Goal: Transaction & Acquisition: Purchase product/service

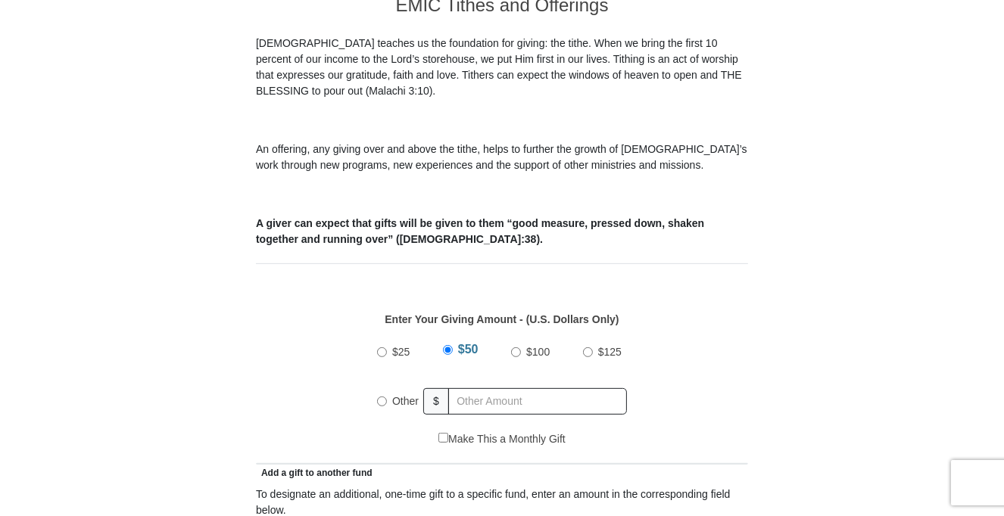
scroll to position [450, 0]
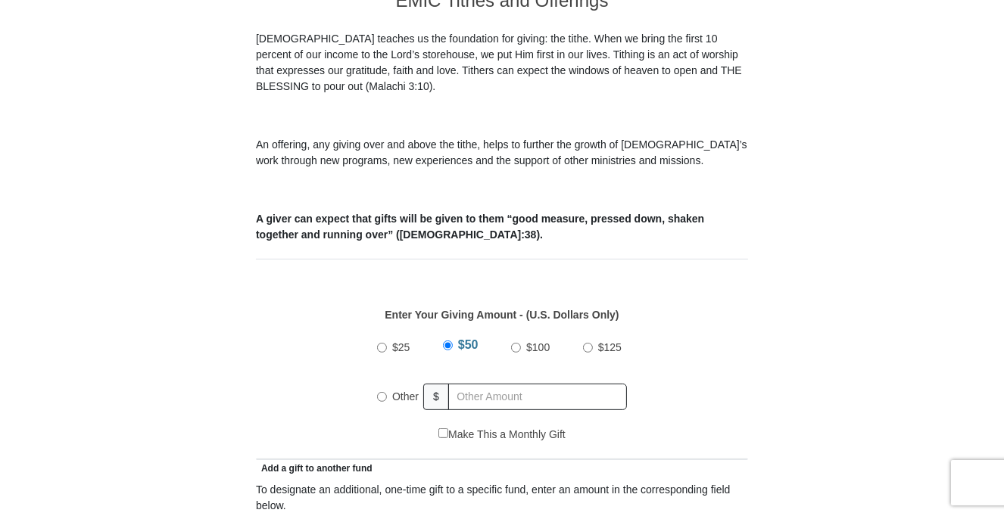
click at [383, 392] on input "Other" at bounding box center [382, 397] width 10 height 10
radio input "true"
click at [506, 384] on input "text" at bounding box center [539, 397] width 173 height 26
type input "20.00"
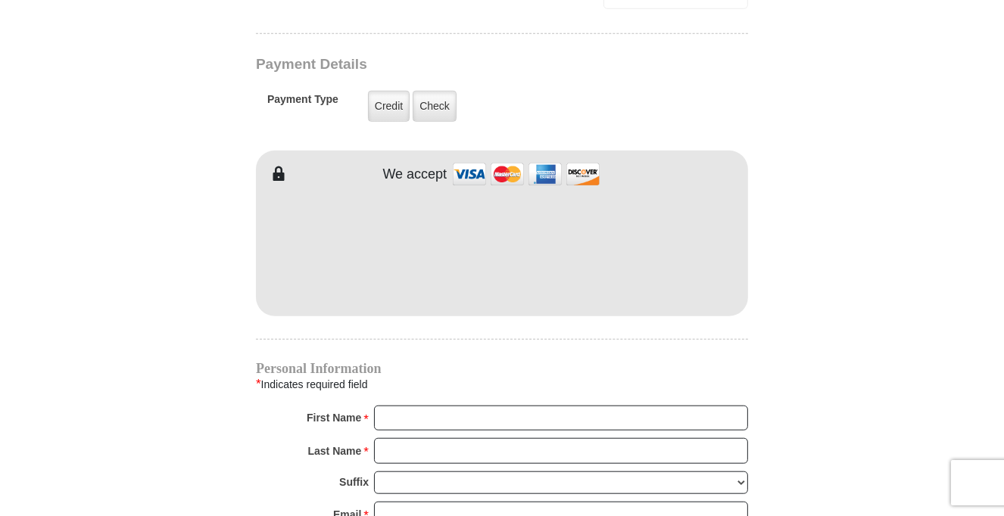
scroll to position [1283, 0]
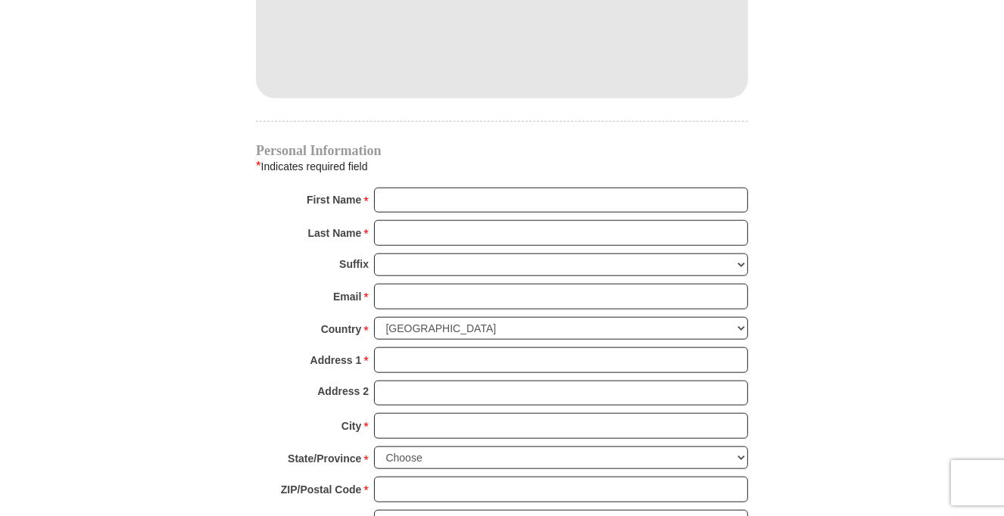
scroll to position [1510, 0]
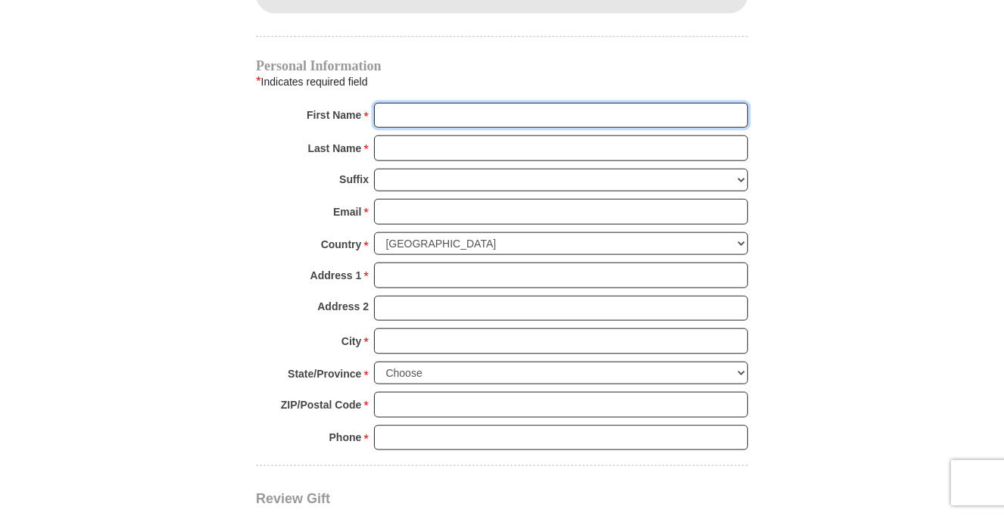
click at [523, 103] on input "First Name *" at bounding box center [561, 116] width 374 height 26
type input "[PERSON_NAME]"
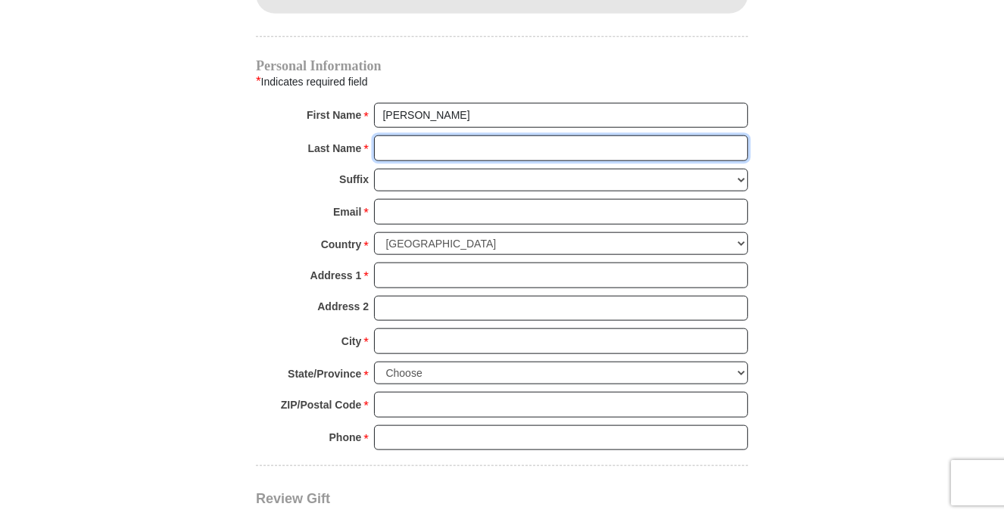
click at [489, 135] on input "Last Name *" at bounding box center [561, 148] width 374 height 26
type input "[PERSON_NAME]"
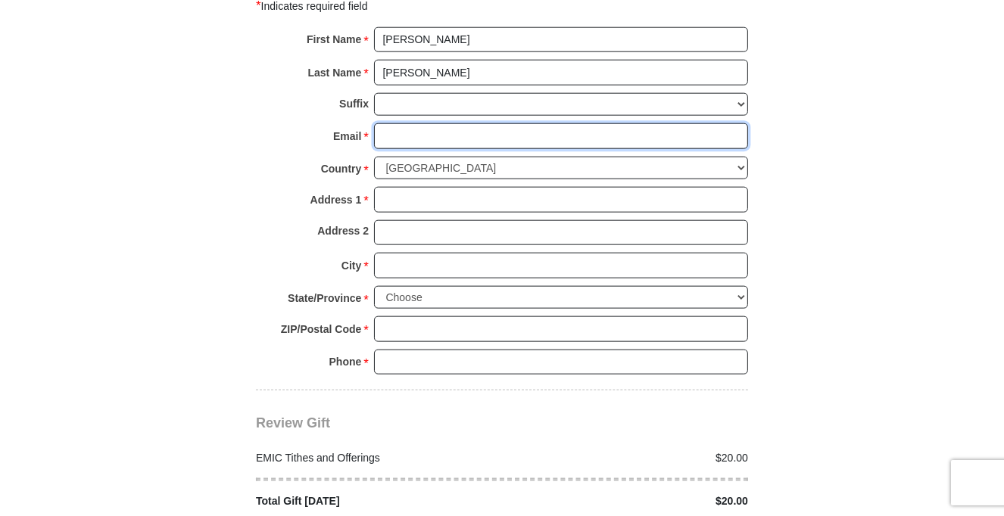
click at [497, 123] on input "Email *" at bounding box center [561, 136] width 374 height 26
type input "[EMAIL_ADDRESS][DOMAIN_NAME]"
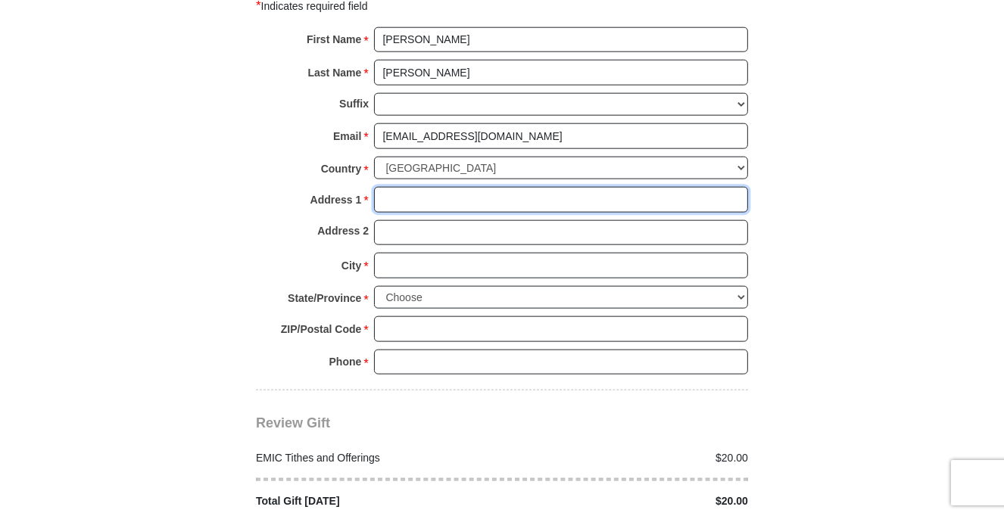
type input "[STREET_ADDRESS][PERSON_NAME]"
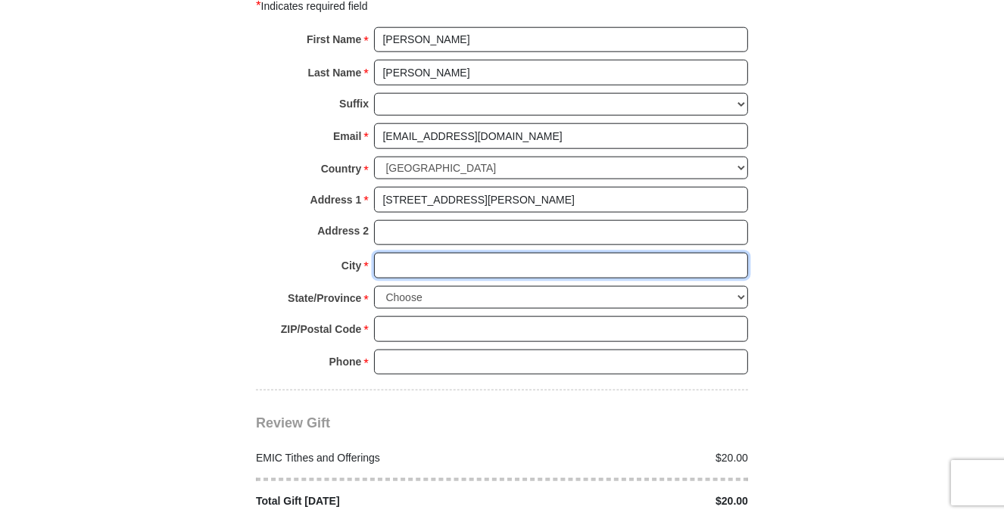
type input "[GEOGRAPHIC_DATA]"
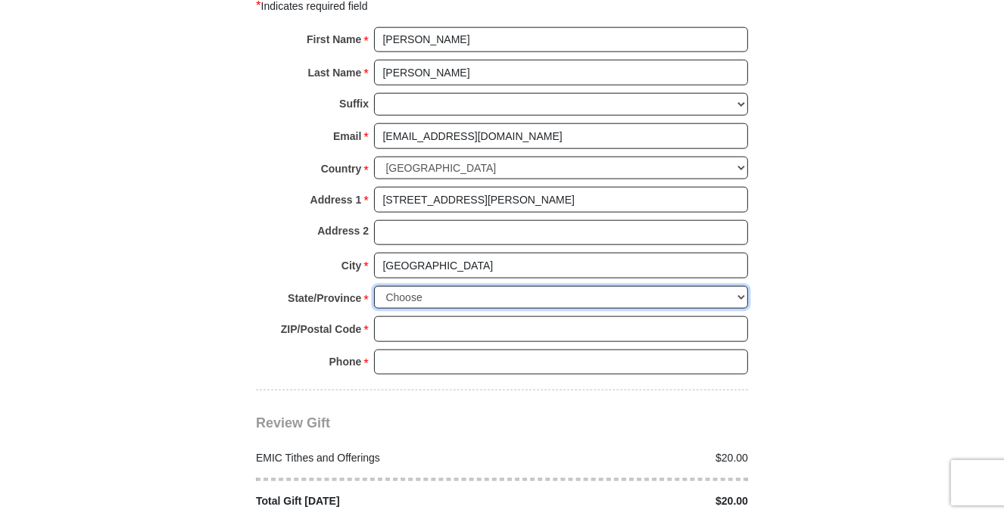
select select "[GEOGRAPHIC_DATA]"
type input "76180"
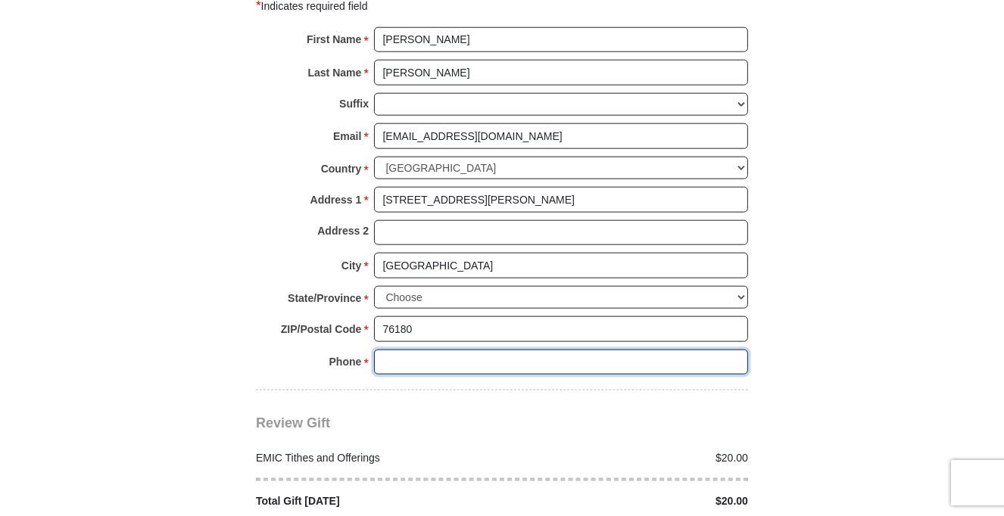
type input "4695257918"
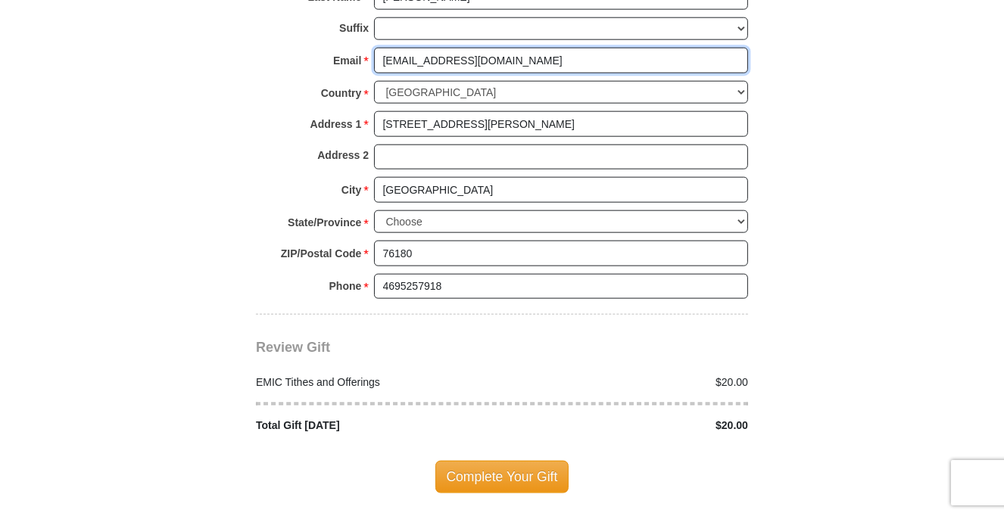
scroll to position [1737, 0]
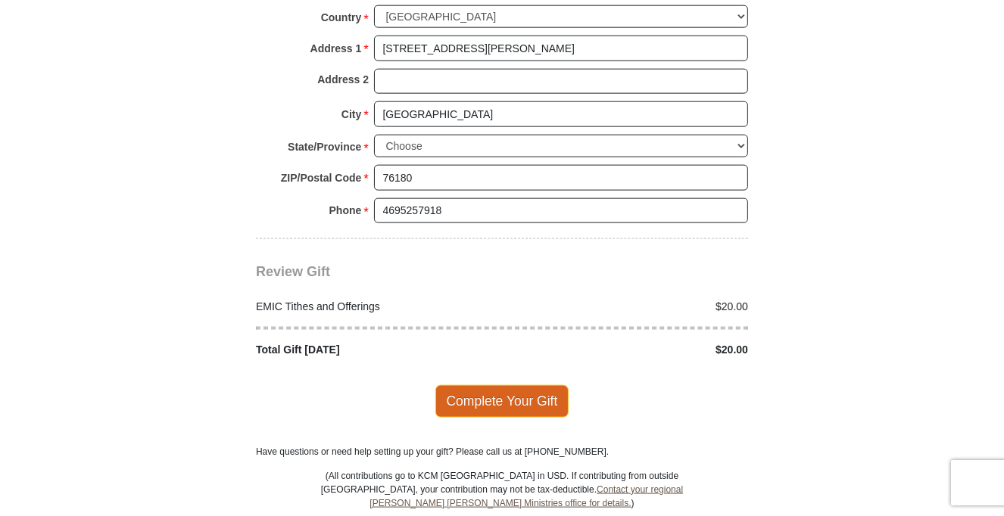
click at [500, 385] on span "Complete Your Gift" at bounding box center [502, 401] width 134 height 32
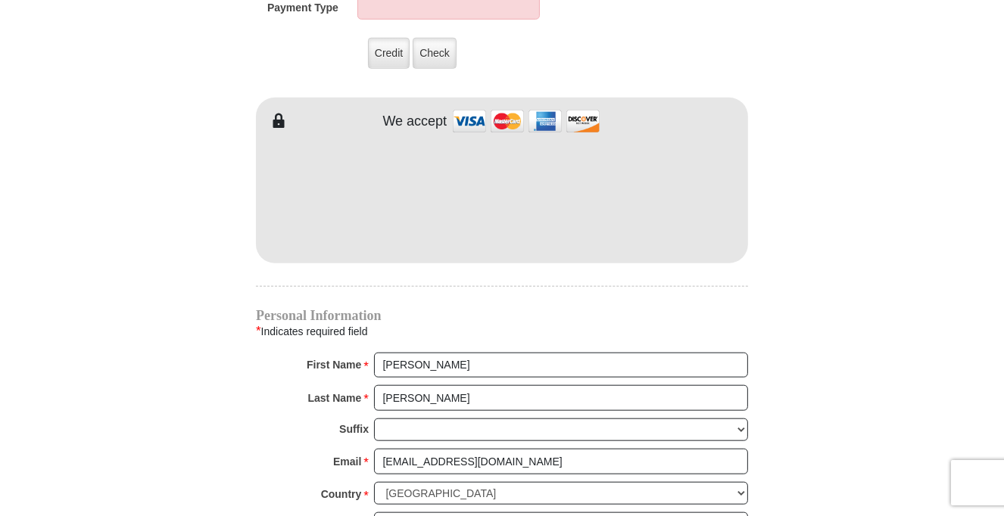
scroll to position [1233, 0]
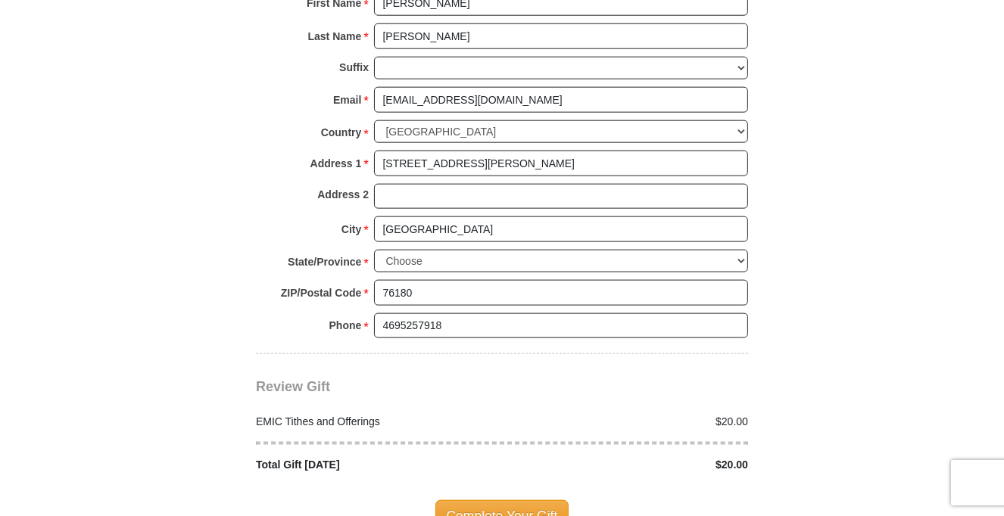
scroll to position [1763, 0]
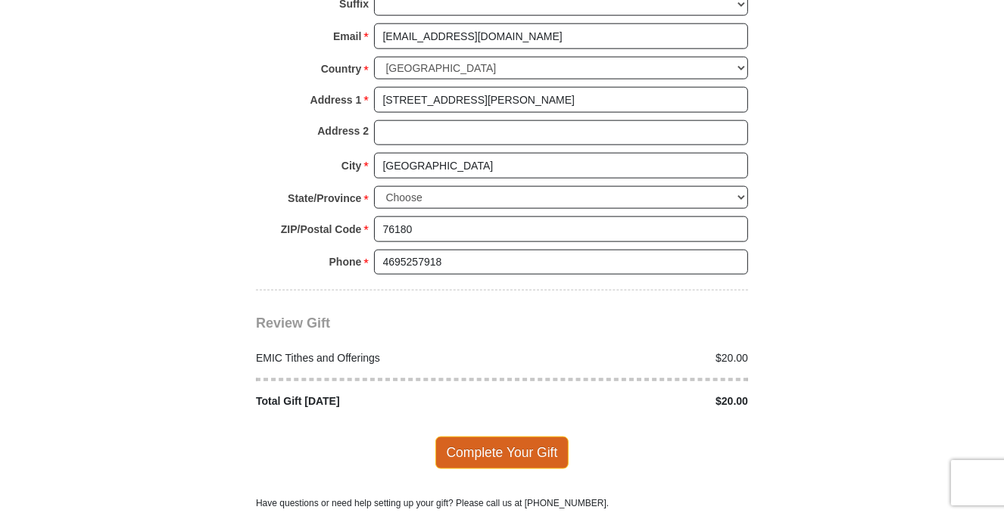
click at [503, 437] on span "Complete Your Gift" at bounding box center [502, 453] width 134 height 32
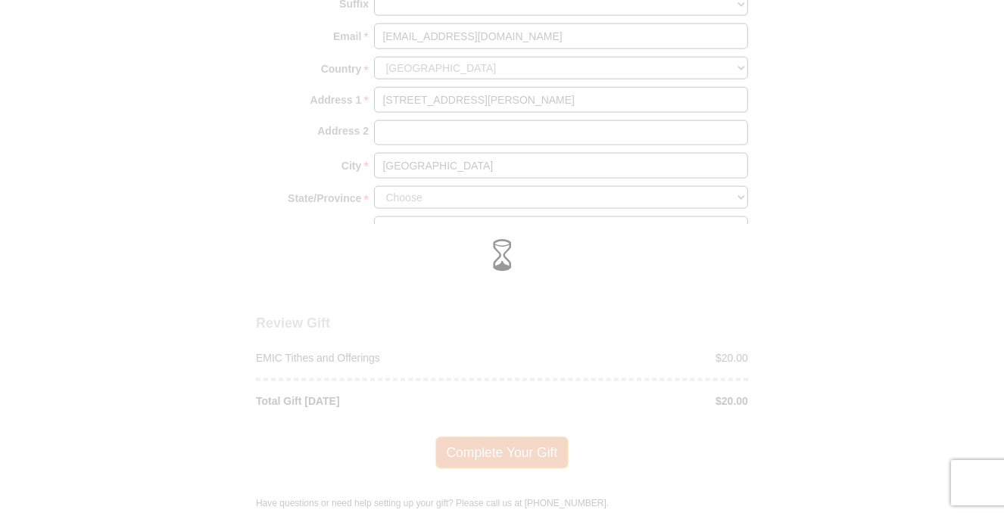
scroll to position [1686, 0]
